Goal: Understand process/instructions

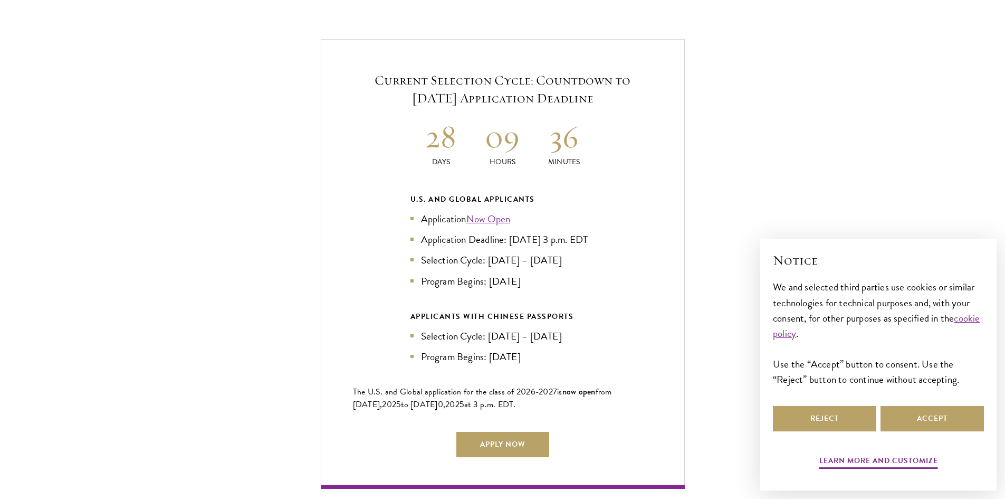
scroll to position [2269, 0]
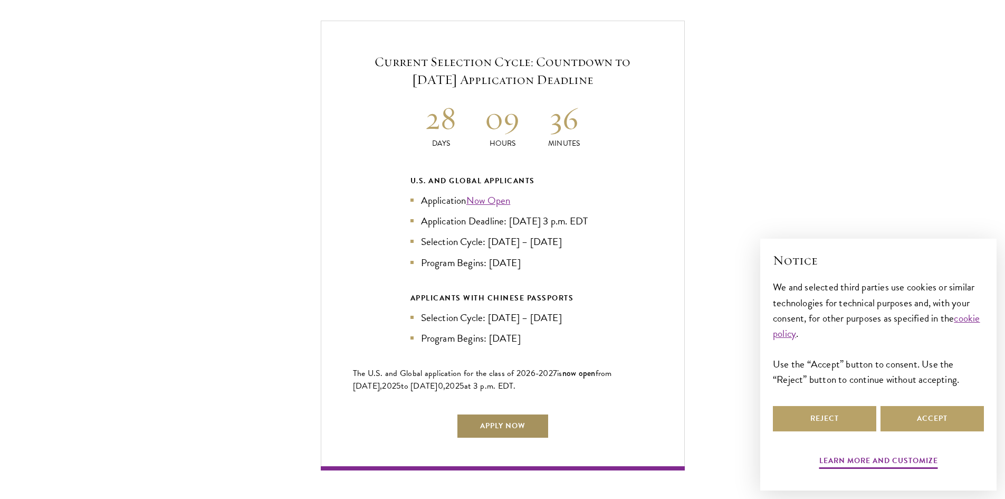
click at [505, 420] on link "Apply Now" at bounding box center [502, 425] width 93 height 25
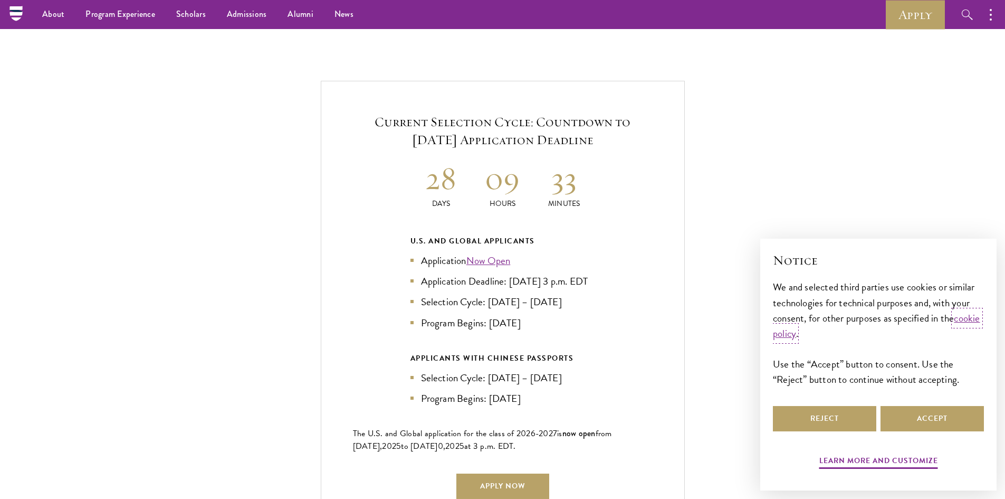
scroll to position [2163, 0]
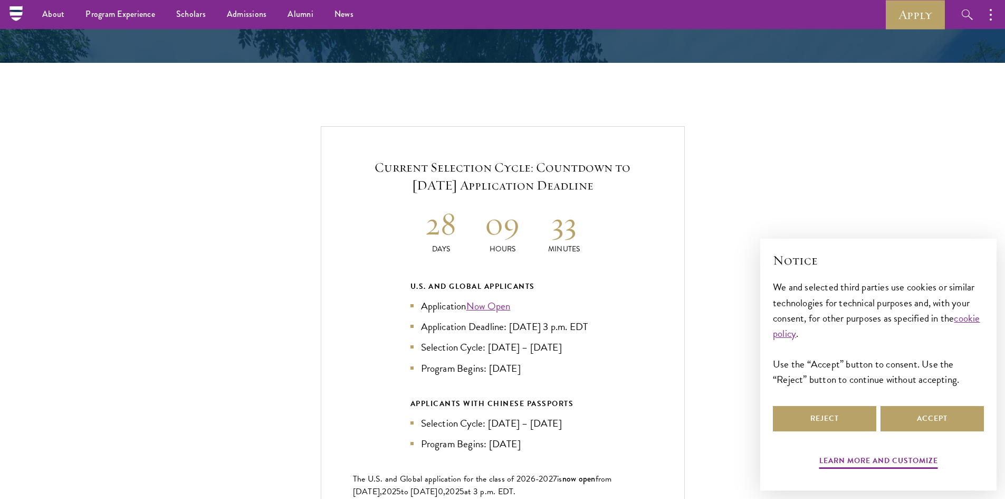
drag, startPoint x: 472, startPoint y: 17, endPoint x: 461, endPoint y: 42, distance: 27.4
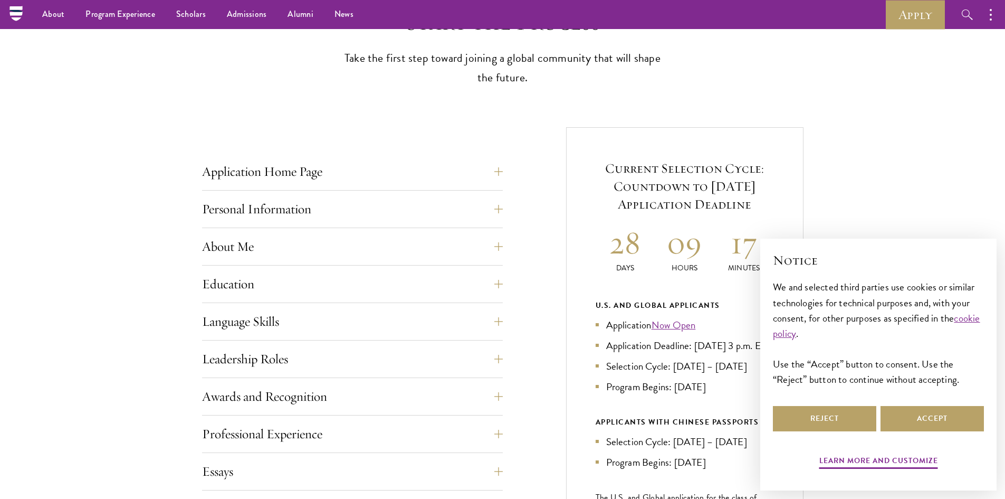
scroll to position [264, 0]
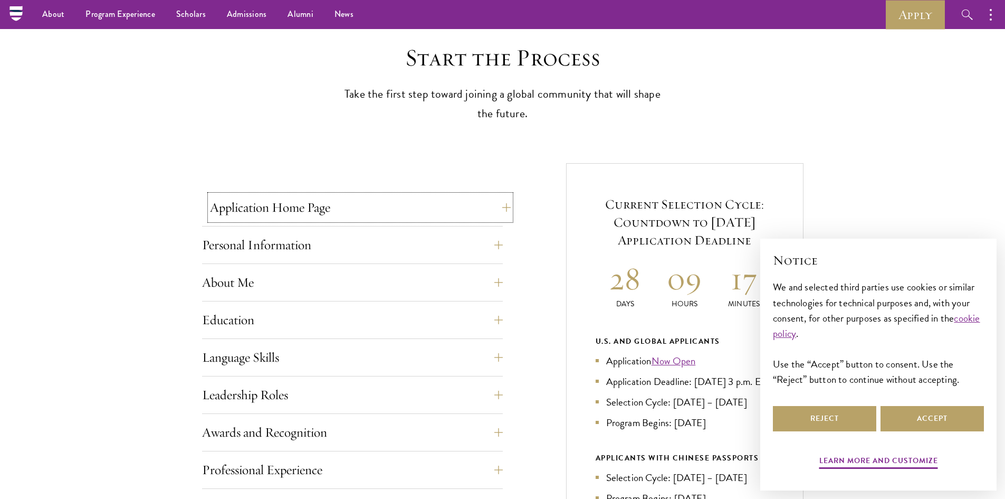
click at [507, 207] on button "Application Home Page" at bounding box center [360, 207] width 301 height 25
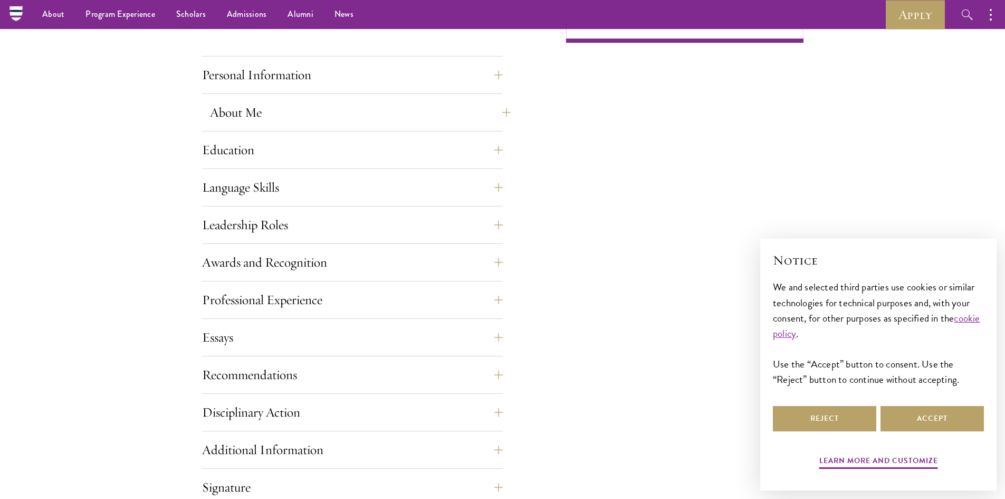
scroll to position [844, 0]
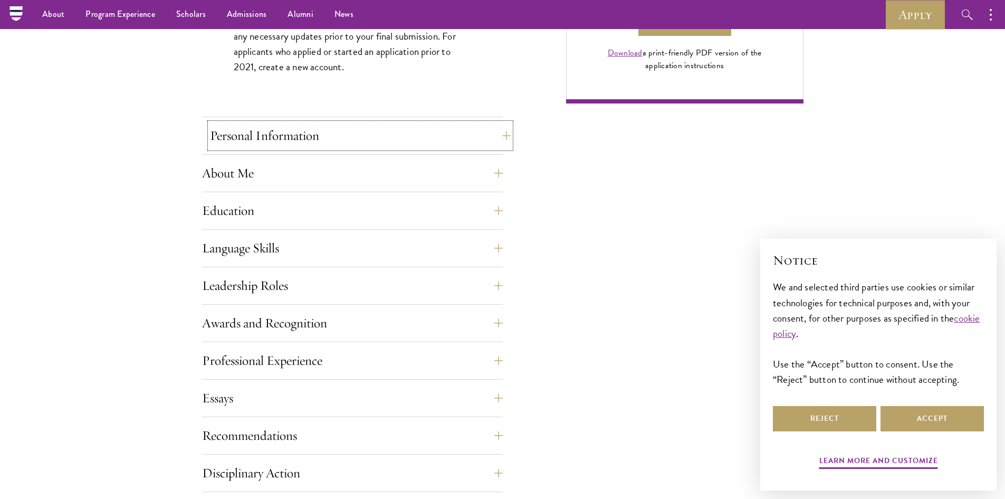
click at [505, 133] on button "Personal Information" at bounding box center [360, 135] width 301 height 25
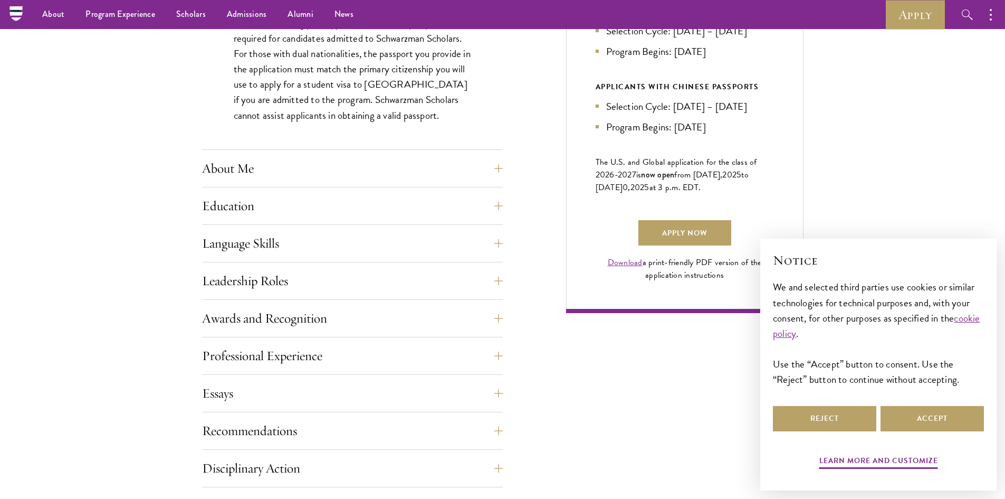
scroll to position [633, 0]
click at [498, 166] on button "About Me" at bounding box center [360, 169] width 301 height 25
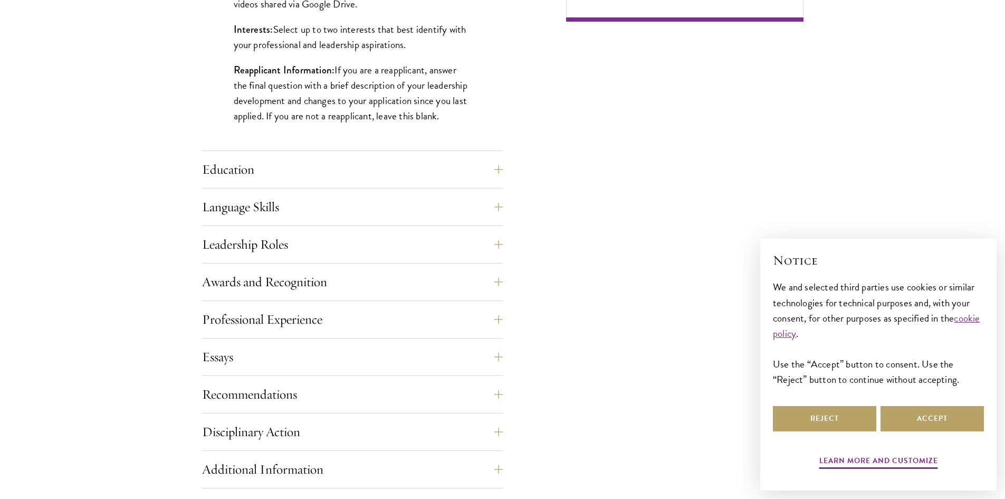
scroll to position [950, 0]
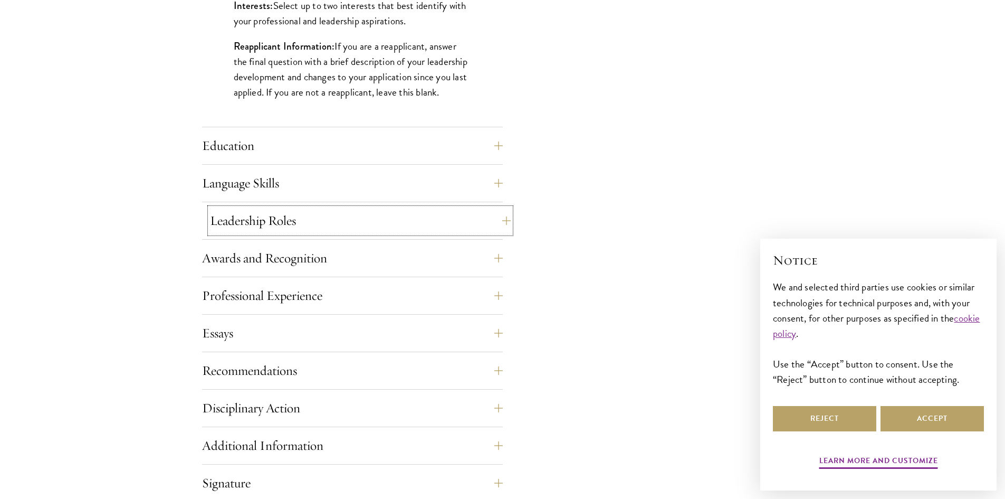
click at [504, 218] on button "Leadership Roles" at bounding box center [360, 220] width 301 height 25
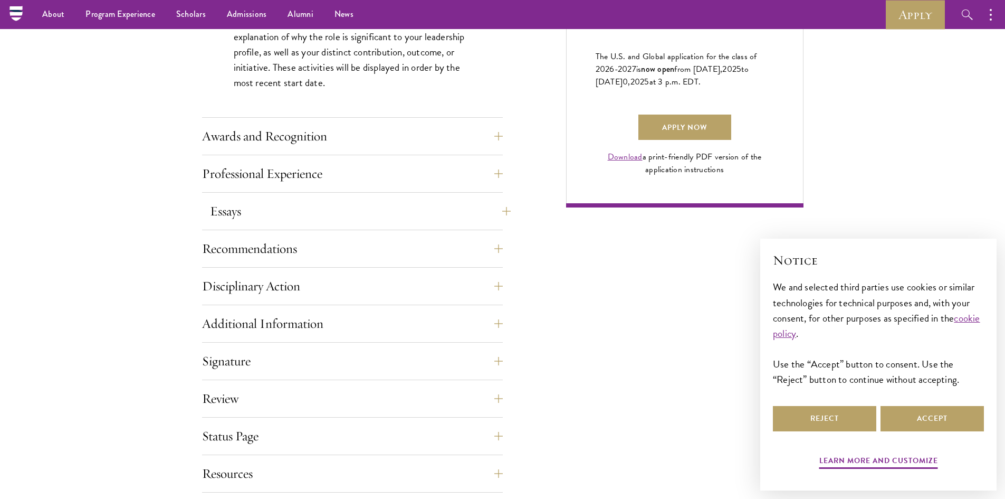
scroll to position [739, 0]
click at [508, 209] on button "Essays" at bounding box center [360, 212] width 301 height 25
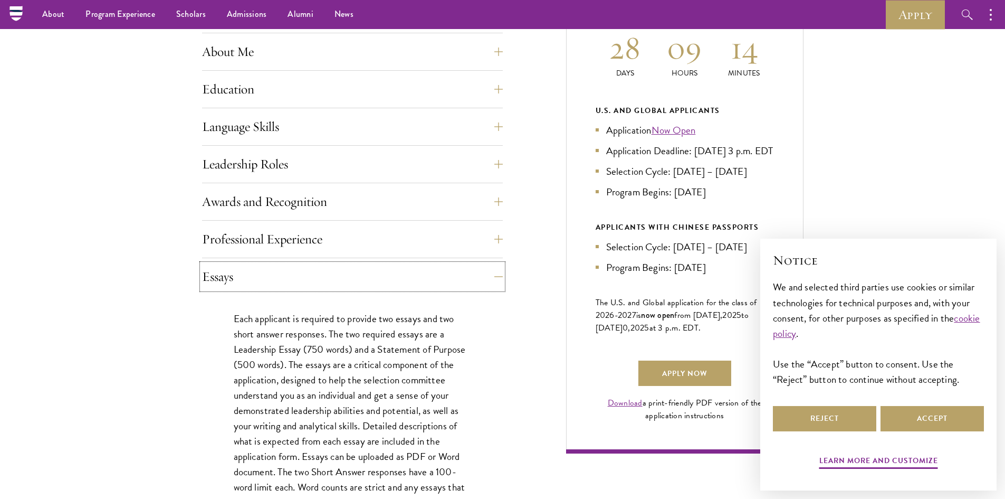
scroll to position [475, 0]
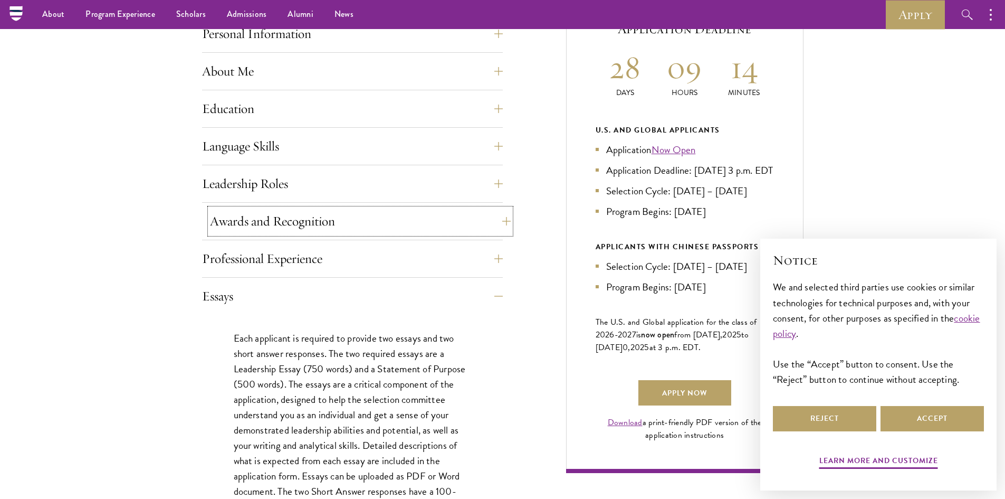
click at [505, 220] on button "Awards and Recognition" at bounding box center [360, 220] width 301 height 25
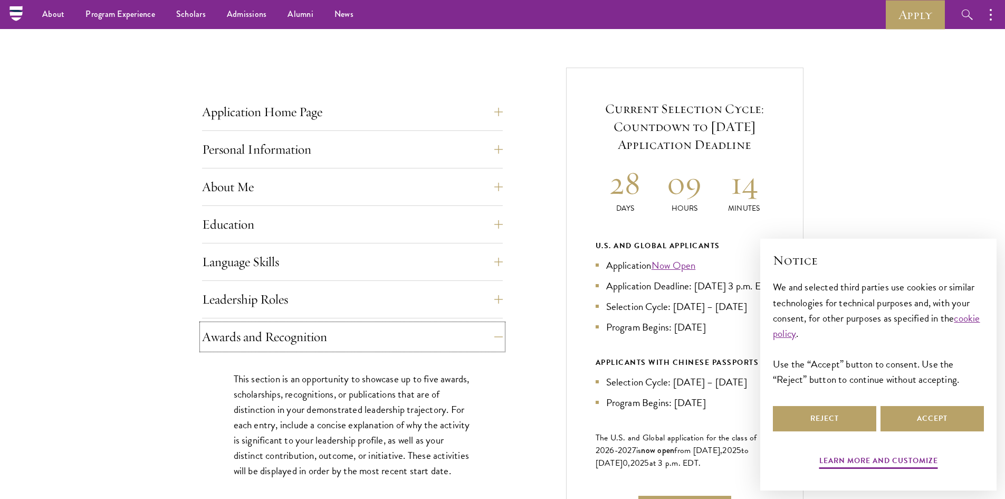
scroll to position [264, 0]
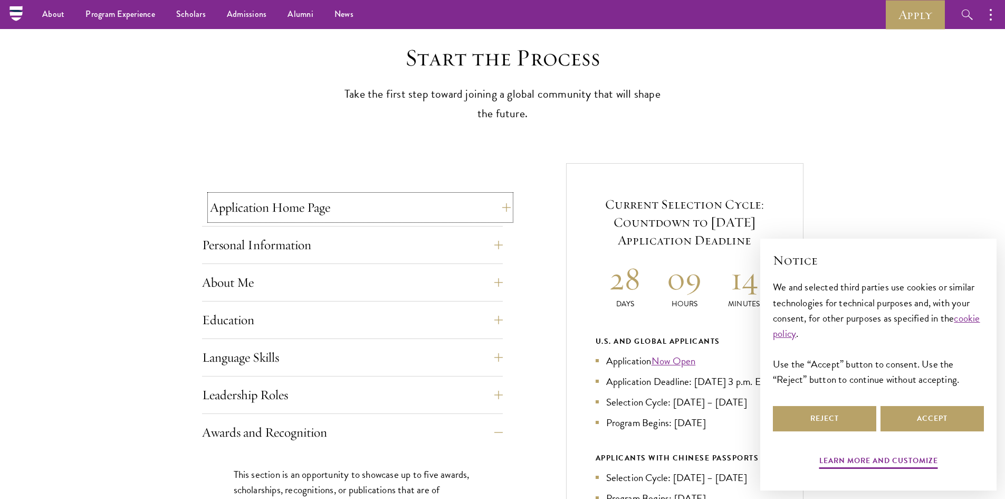
click at [505, 207] on button "Application Home Page" at bounding box center [360, 207] width 301 height 25
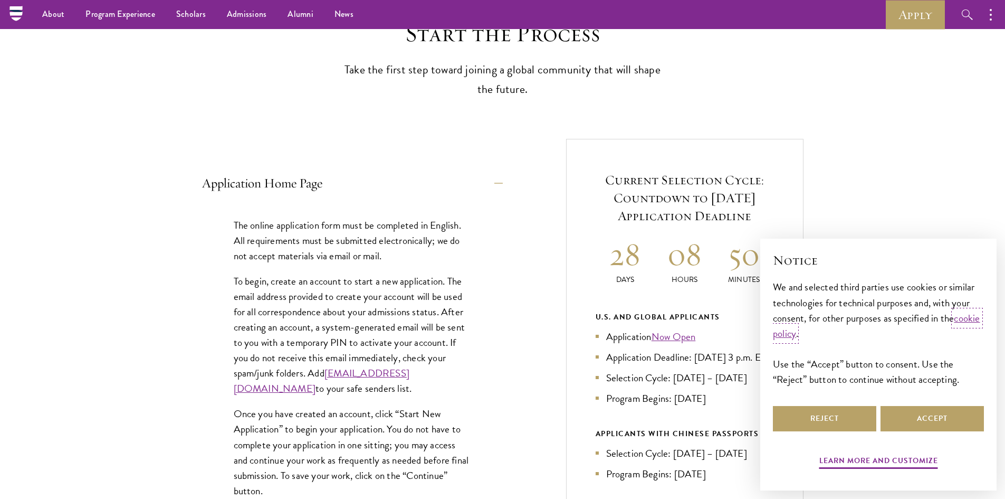
scroll to position [211, 0]
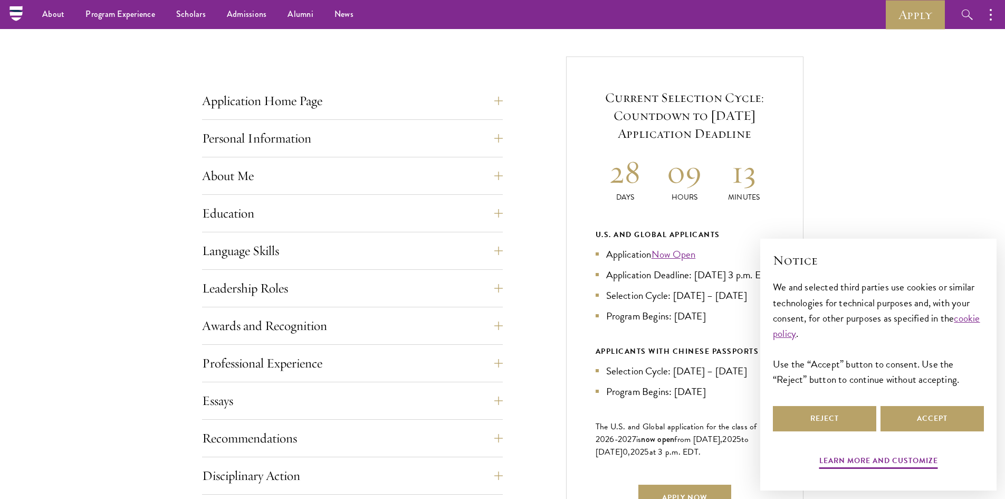
scroll to position [369, 0]
click at [509, 252] on button "Language Skills" at bounding box center [360, 251] width 301 height 25
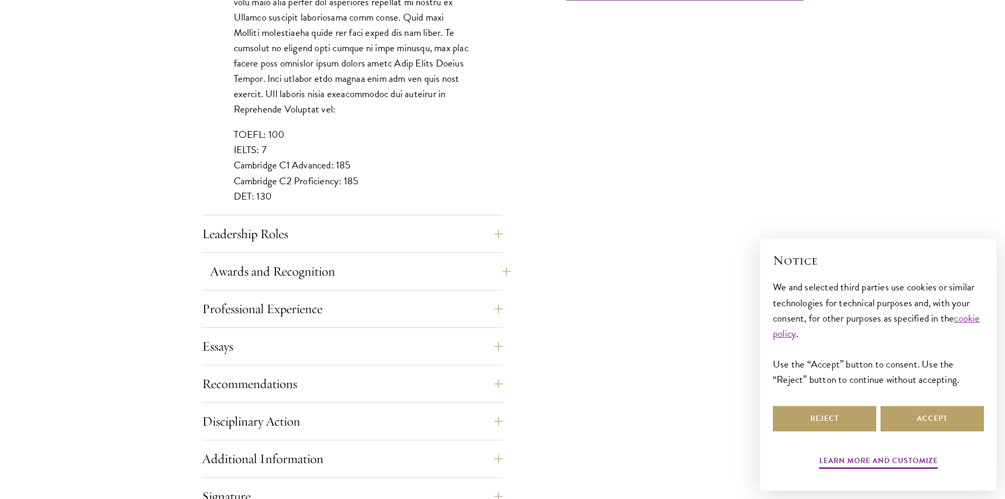
scroll to position [950, 0]
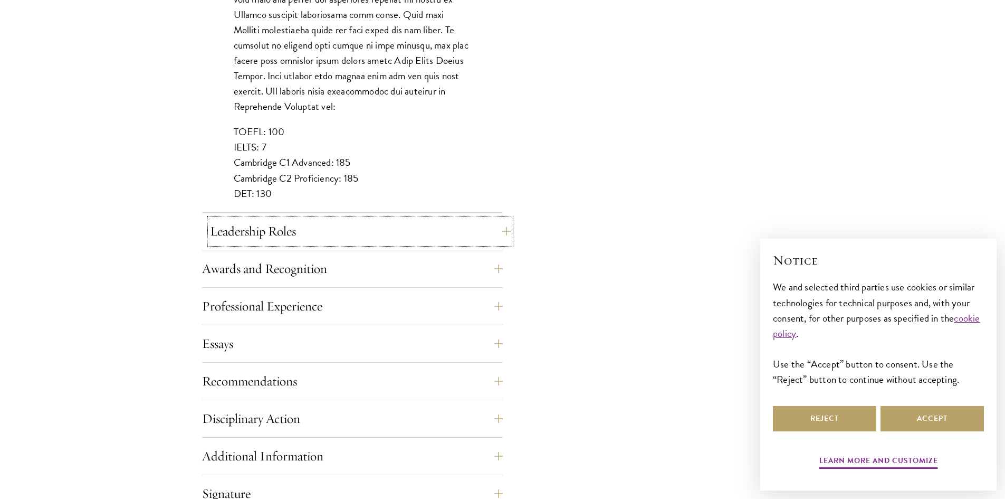
click at [506, 225] on button "Leadership Roles" at bounding box center [360, 230] width 301 height 25
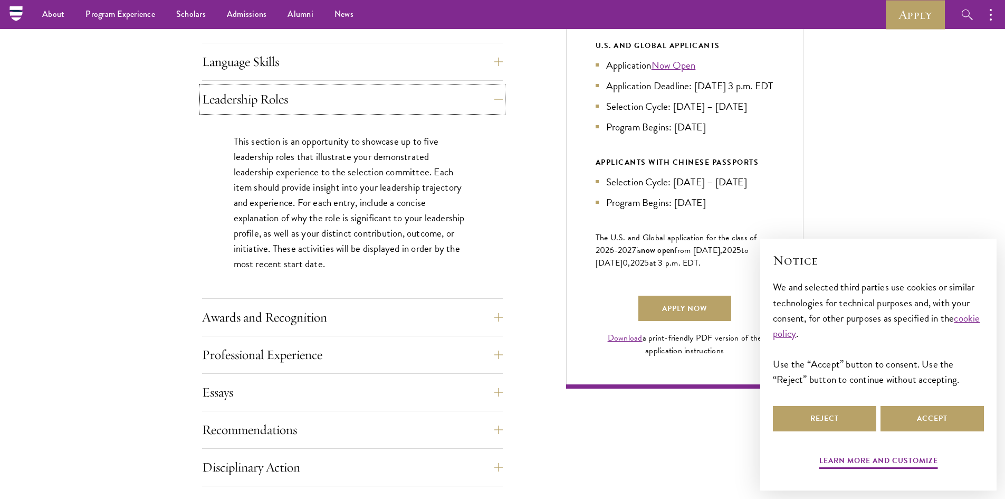
scroll to position [528, 0]
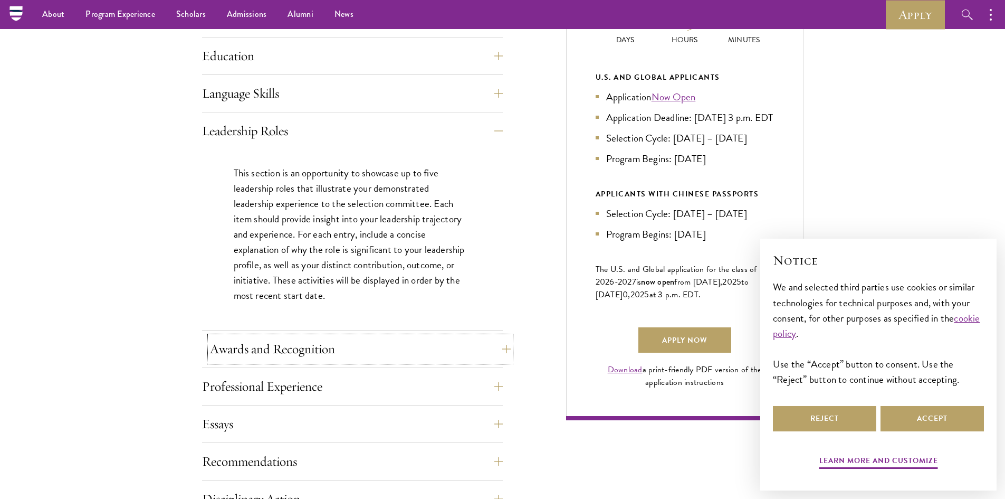
click at [506, 347] on button "Awards and Recognition" at bounding box center [360, 348] width 301 height 25
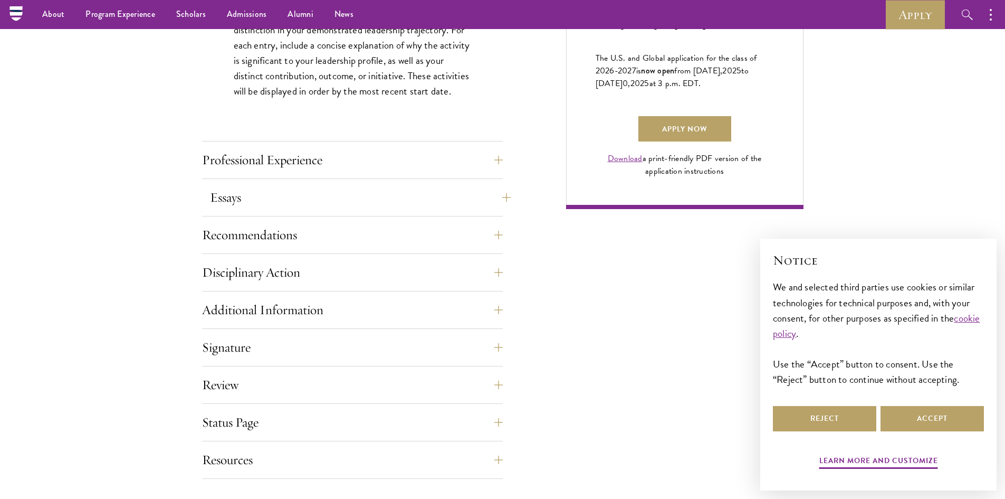
scroll to position [686, 0]
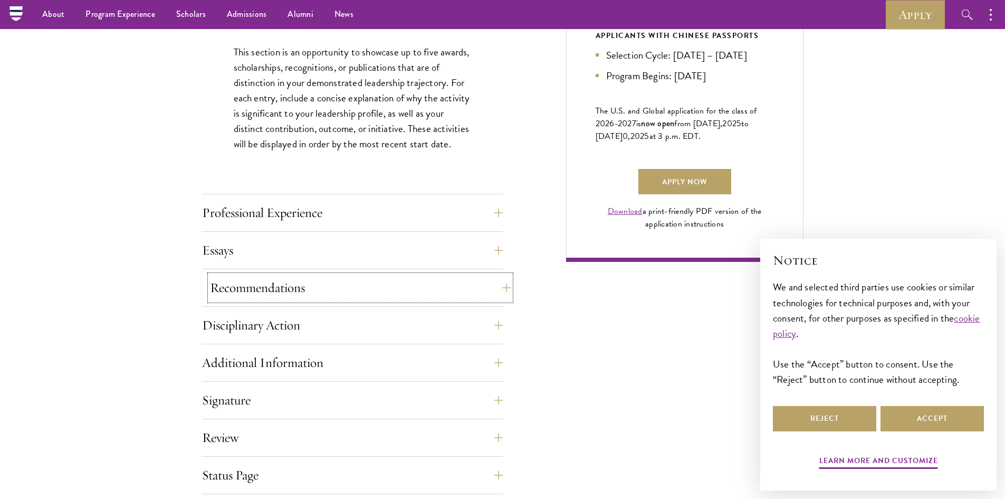
click at [505, 286] on button "Recommendations" at bounding box center [360, 287] width 301 height 25
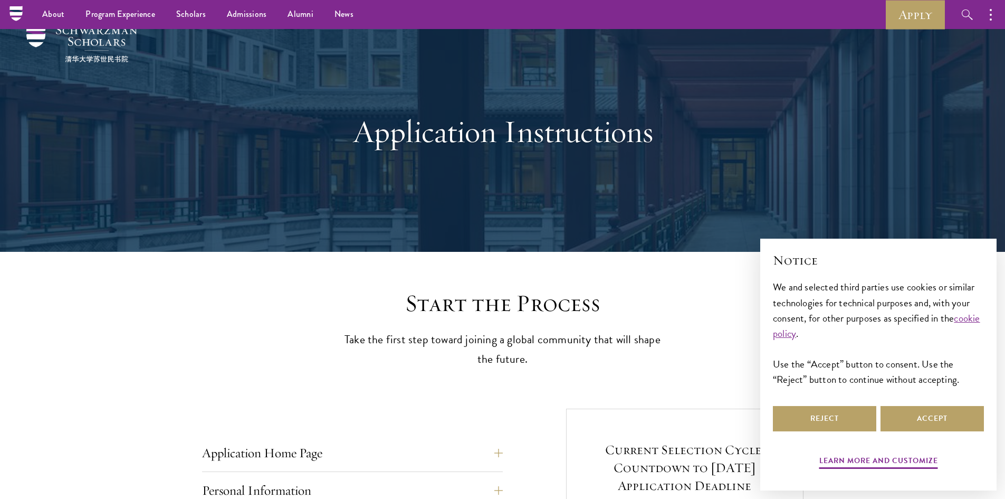
scroll to position [0, 0]
